Goal: Information Seeking & Learning: Learn about a topic

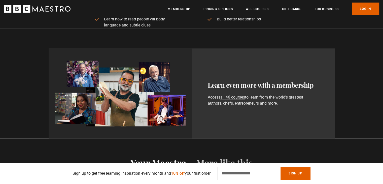
scroll to position [403, 0]
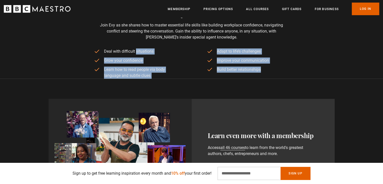
drag, startPoint x: 106, startPoint y: 50, endPoint x: 154, endPoint y: 81, distance: 57.4
click at [154, 81] on div "Learn even more with a membership Access all 46 courses to learn from the world…" at bounding box center [191, 134] width 383 height 110
drag, startPoint x: 154, startPoint y: 81, endPoint x: 108, endPoint y: 54, distance: 53.6
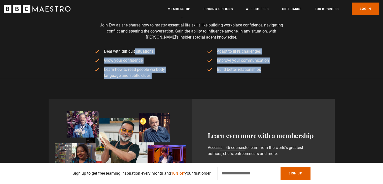
click at [108, 54] on li "Deal with difficult situations" at bounding box center [135, 51] width 83 height 6
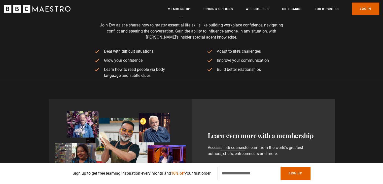
click at [108, 54] on li "Deal with difficult situations" at bounding box center [135, 51] width 83 height 6
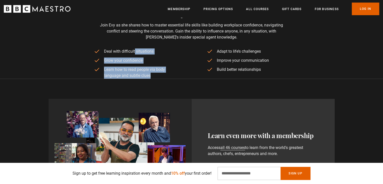
drag, startPoint x: 108, startPoint y: 54, endPoint x: 119, endPoint y: 71, distance: 20.7
click at [119, 71] on ul "Deal with difficult situations Grow your confidence Learn how to read people vi…" at bounding box center [191, 63] width 195 height 30
click at [155, 74] on li "Learn how to read people via body language and subtle clues" at bounding box center [135, 73] width 83 height 12
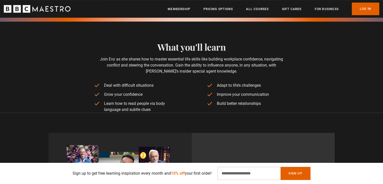
scroll to position [353, 0]
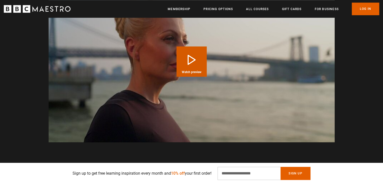
click at [184, 66] on button "Play Course overview for The Art of Influence with [PERSON_NAME] Watch preview" at bounding box center [192, 61] width 30 height 30
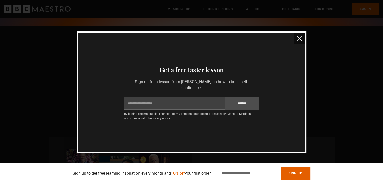
scroll to position [359, 0]
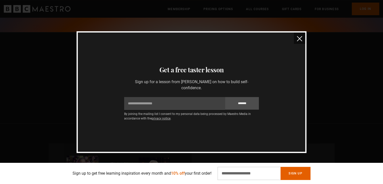
drag, startPoint x: 293, startPoint y: 43, endPoint x: 296, endPoint y: 42, distance: 2.9
click at [296, 42] on div "Thanks for signing up Check your inbox - your free lesson is on the way! Oops! …" at bounding box center [192, 92] width 230 height 122
click at [296, 42] on button "close" at bounding box center [299, 38] width 11 height 11
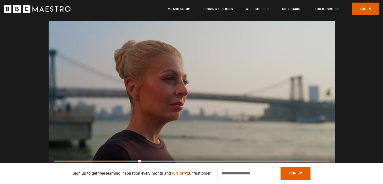
scroll to position [686, 0]
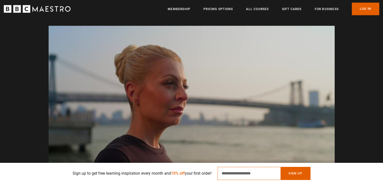
click at [239, 169] on input "Email Address" at bounding box center [249, 173] width 63 height 13
click at [361, 100] on div "Video Player is loading. Play Course overview for The Art of Influence with [PE…" at bounding box center [191, 106] width 383 height 161
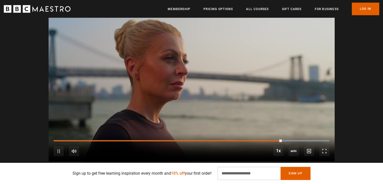
scroll to position [0, 660]
click at [340, 108] on div "Video Player is loading. Play Course overview for The Art of Influence with [PE…" at bounding box center [191, 81] width 325 height 161
